Goal: Information Seeking & Learning: Learn about a topic

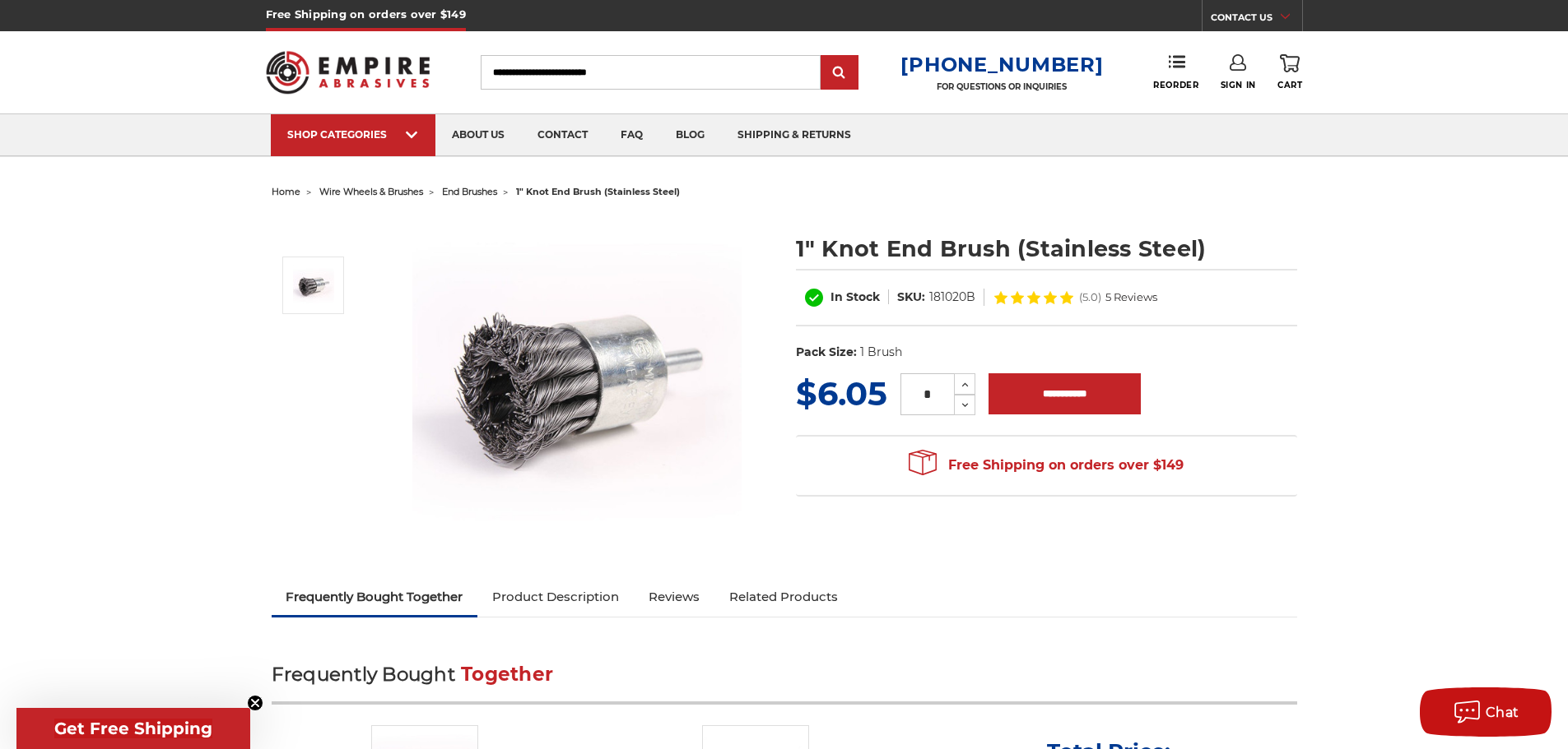
click at [596, 606] on link "Product Description" at bounding box center [555, 597] width 156 height 36
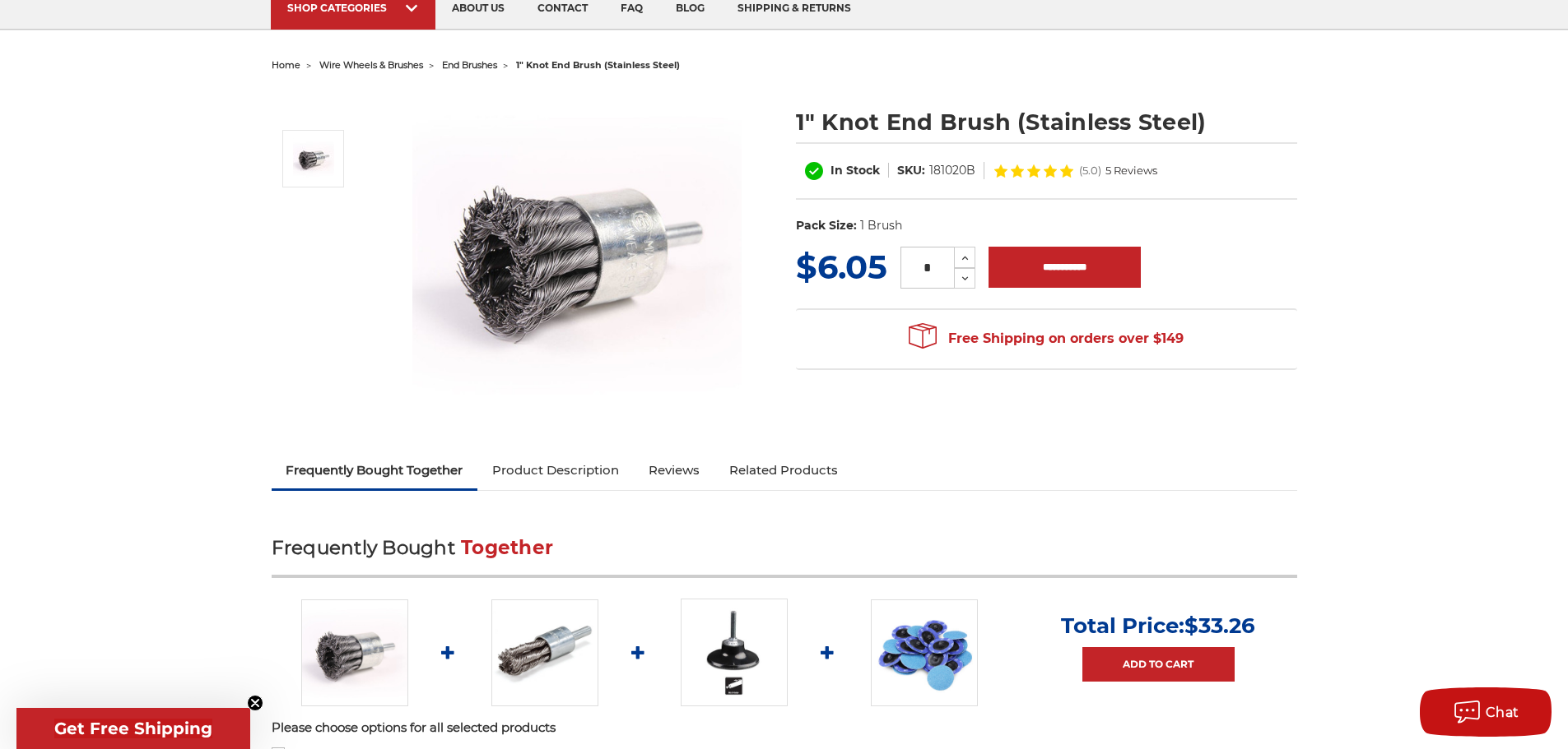
scroll to position [329, 0]
